Goal: Task Accomplishment & Management: Use online tool/utility

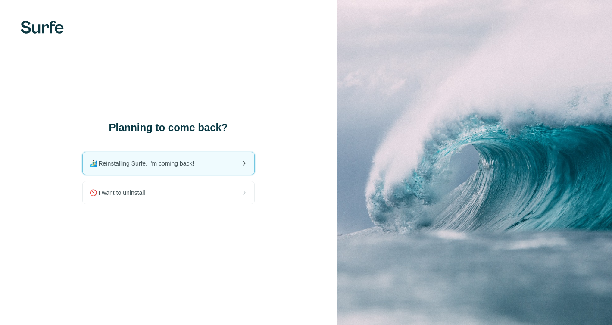
click at [201, 161] on div "🏄🏻‍♂️ Reinstalling Surfe, I'm coming back!" at bounding box center [169, 163] width 172 height 22
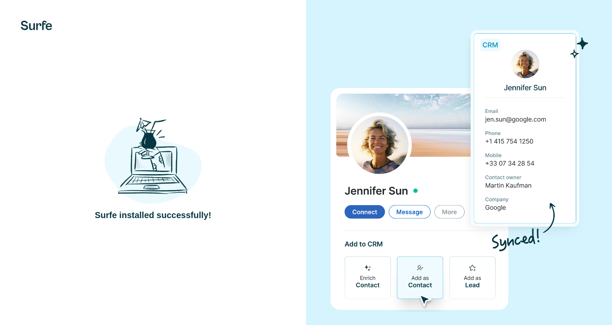
click at [182, 168] on img at bounding box center [152, 160] width 97 height 90
